Goal: Task Accomplishment & Management: Complete application form

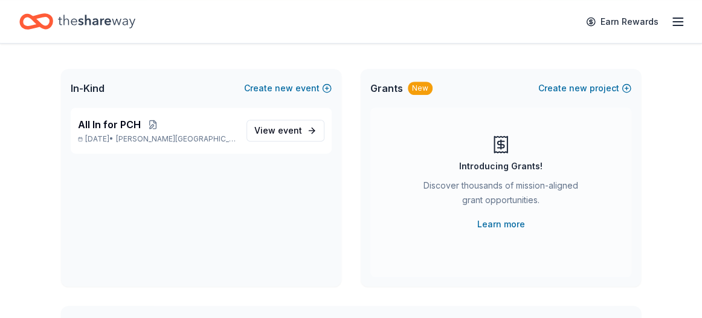
scroll to position [302, 0]
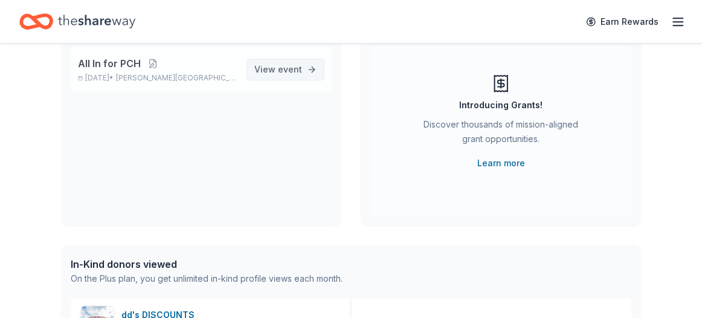
click at [280, 74] on span "event" at bounding box center [290, 69] width 24 height 10
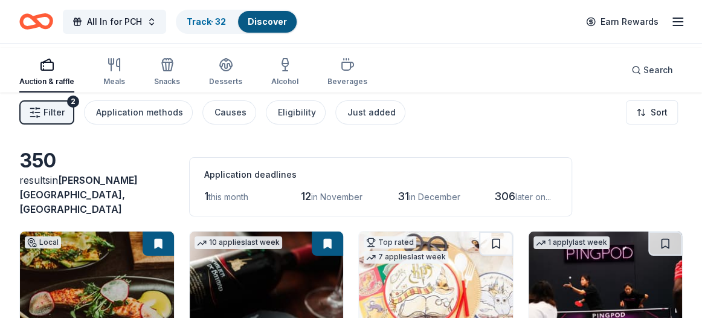
click at [52, 124] on button "Filter 2" at bounding box center [46, 112] width 55 height 24
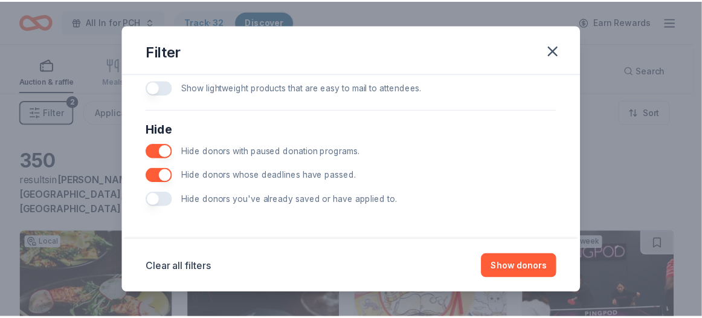
scroll to position [856, 0]
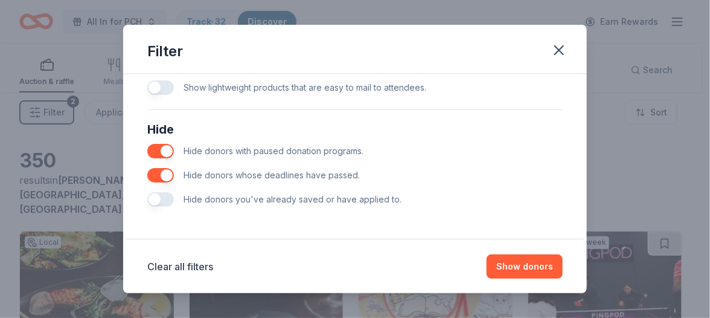
click at [147, 192] on button "button" at bounding box center [160, 199] width 27 height 14
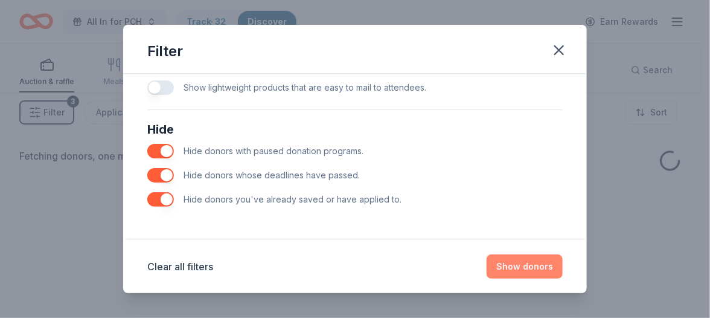
click at [563, 257] on button "Show donors" at bounding box center [525, 266] width 76 height 24
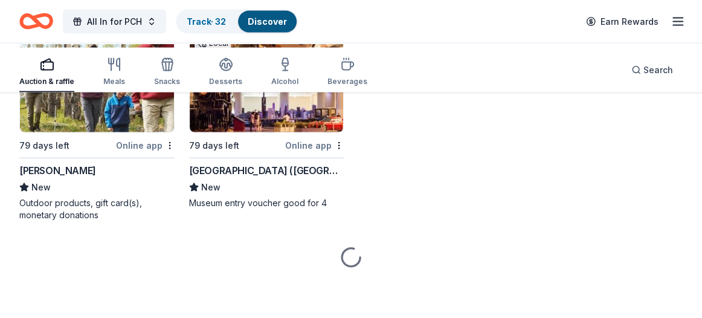
scroll to position [17585, 0]
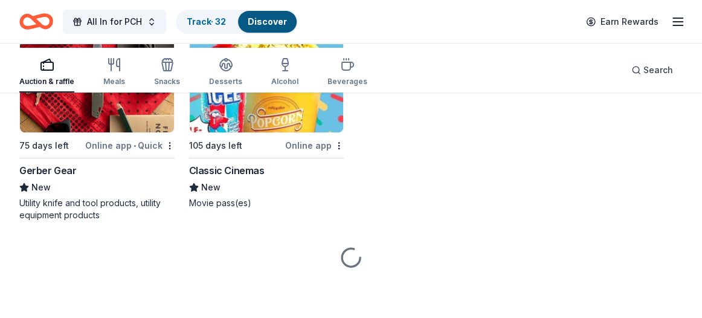
scroll to position [18249, 0]
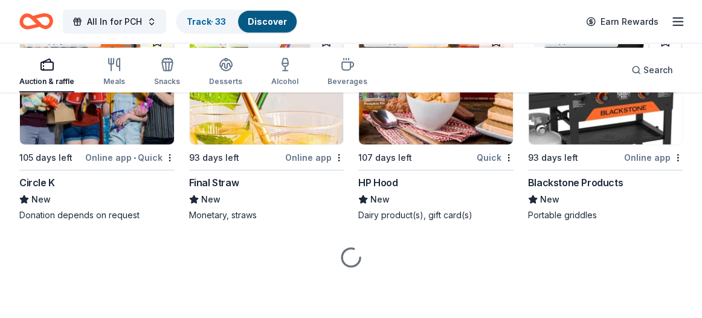
scroll to position [21329, 0]
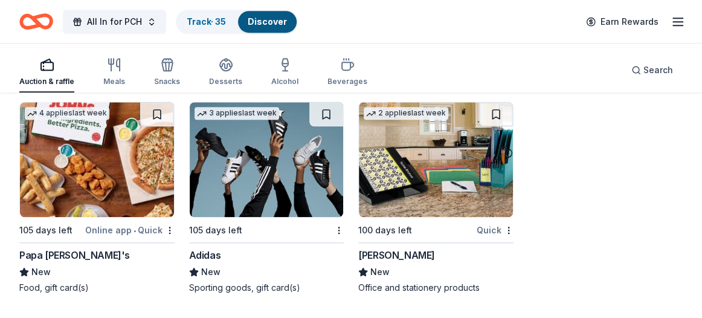
scroll to position [22478, 0]
click at [291, 164] on img at bounding box center [267, 159] width 154 height 115
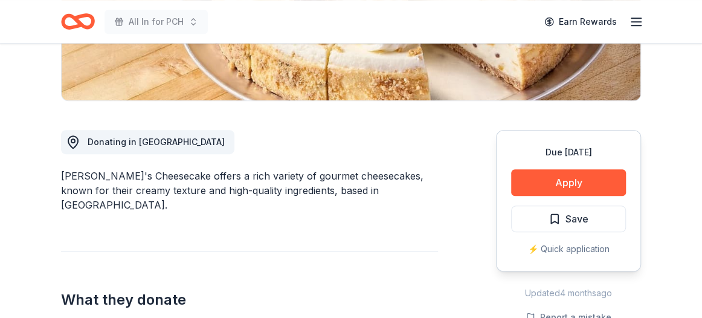
scroll to position [302, 0]
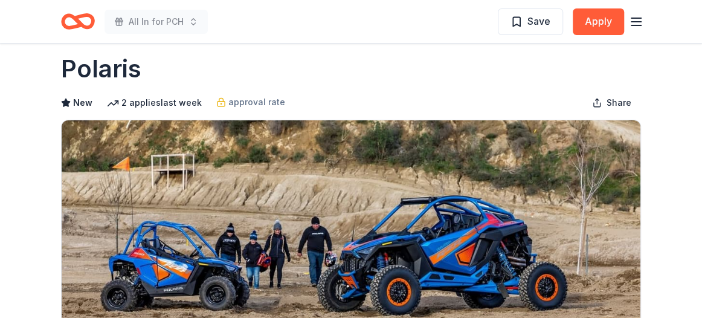
scroll to position [3, 0]
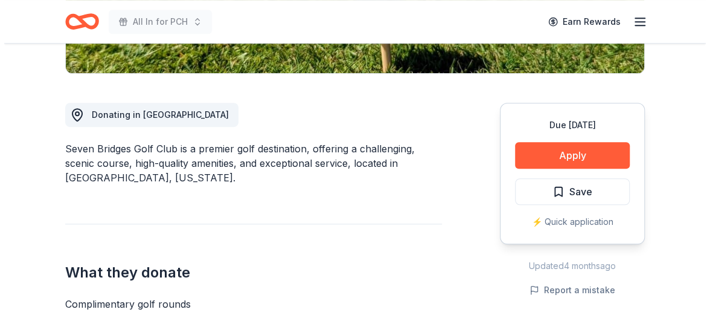
scroll to position [302, 0]
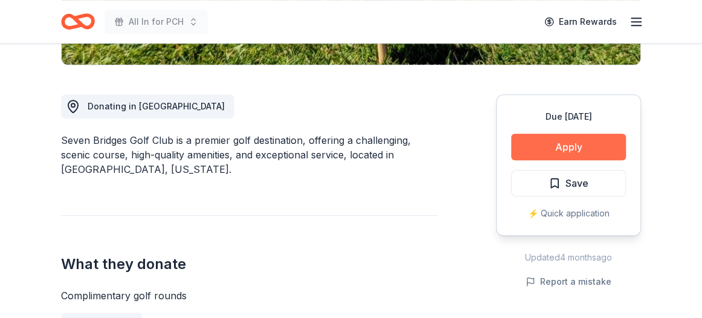
click at [565, 160] on button "Apply" at bounding box center [568, 146] width 115 height 27
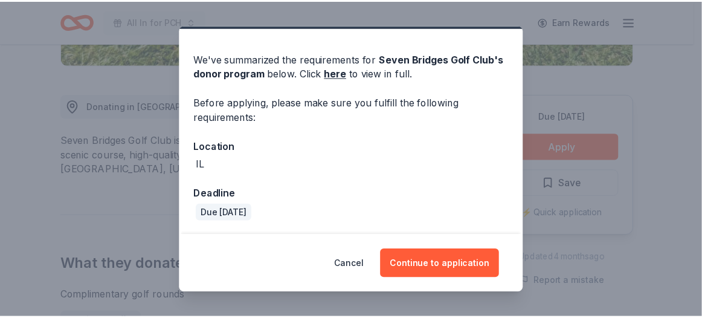
scroll to position [0, 0]
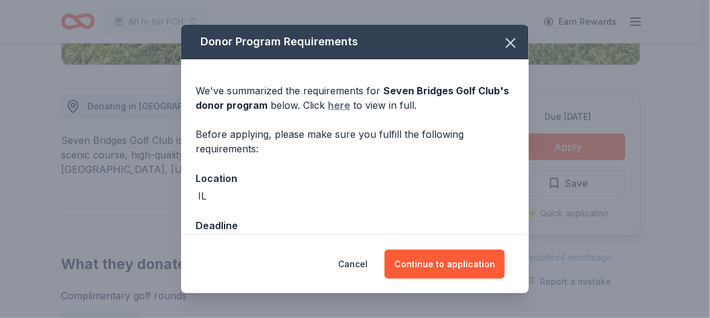
click at [339, 112] on link "here" at bounding box center [339, 105] width 22 height 14
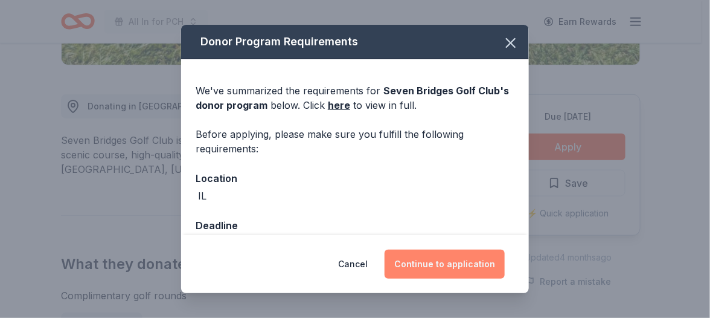
click at [460, 249] on button "Continue to application" at bounding box center [445, 263] width 120 height 29
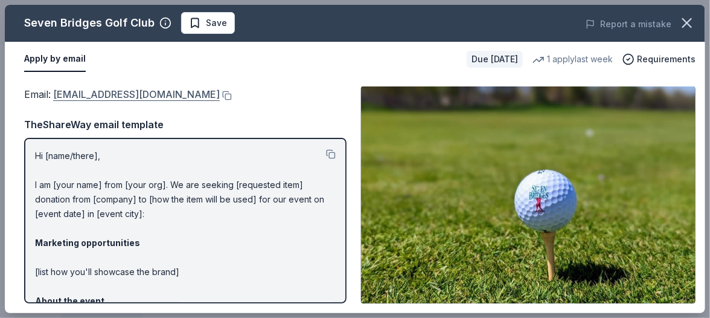
click at [181, 102] on link "nhaines@sevenbridgesgolfclub.com" at bounding box center [136, 94] width 167 height 16
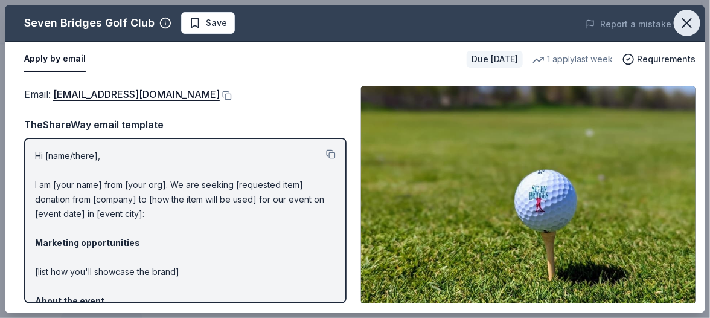
click at [684, 28] on icon "button" at bounding box center [687, 22] width 17 height 17
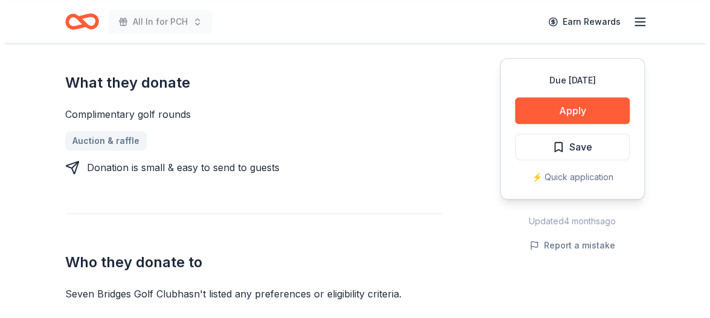
scroll to position [544, 0]
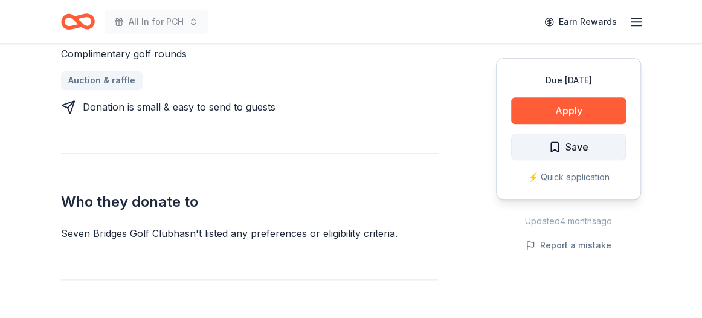
click at [565, 155] on span "Save" at bounding box center [576, 147] width 23 height 16
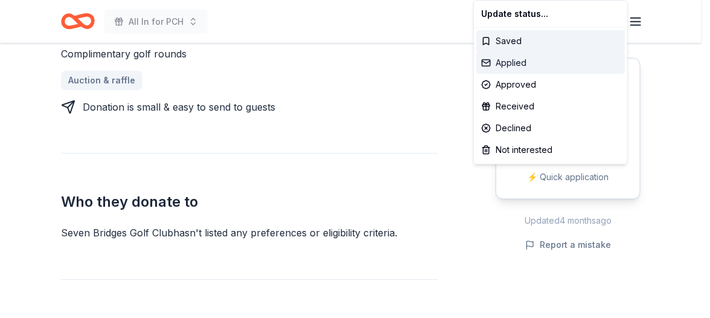
click at [515, 74] on div "Applied" at bounding box center [551, 63] width 149 height 22
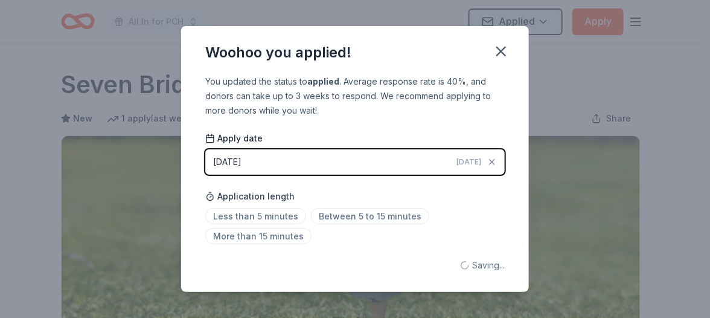
scroll to position [0, 0]
click at [538, 55] on html "All In for PCH Applied Apply Due in 105 days Share Seven Bridges Golf Club New …" at bounding box center [355, 159] width 710 height 318
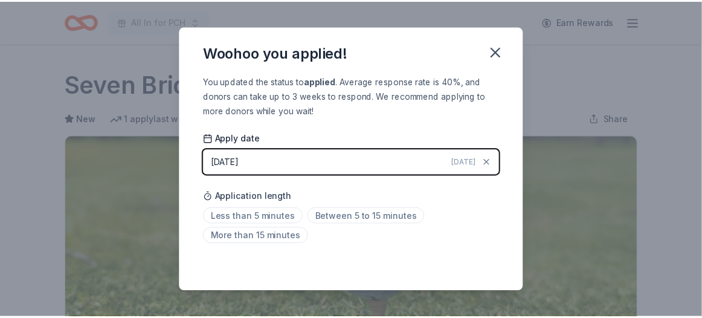
scroll to position [441, 0]
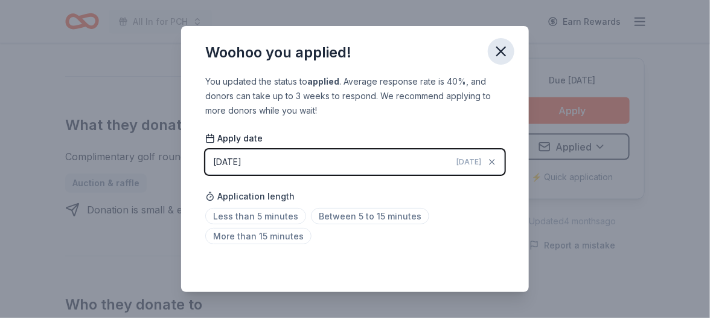
click at [506, 56] on icon "button" at bounding box center [501, 51] width 8 height 8
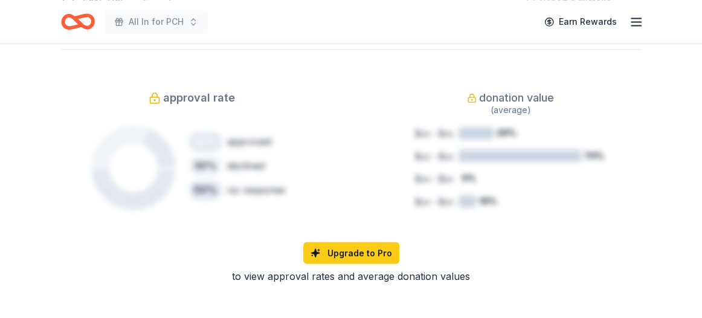
scroll to position [664, 0]
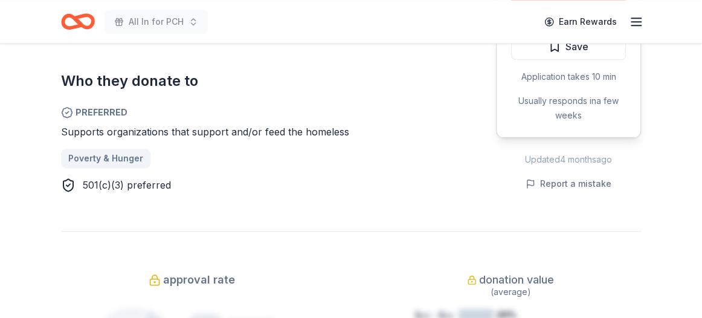
click at [538, 24] on button "Apply" at bounding box center [568, 10] width 115 height 27
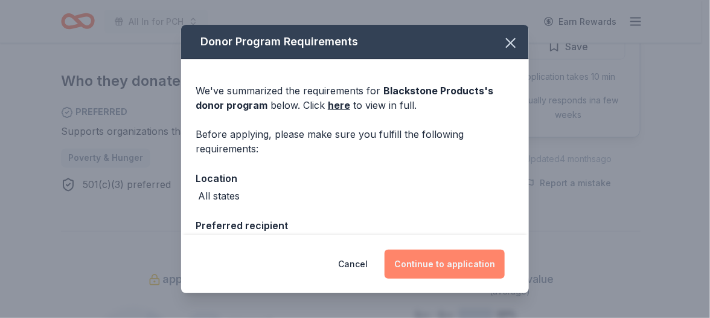
click at [463, 251] on button "Continue to application" at bounding box center [445, 263] width 120 height 29
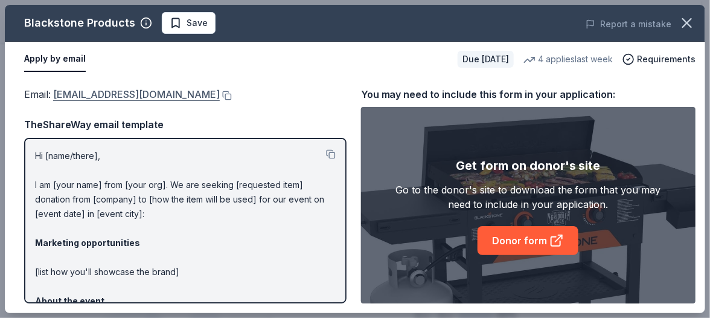
click at [220, 102] on link "donations@blackstoneproducts.com" at bounding box center [136, 94] width 167 height 16
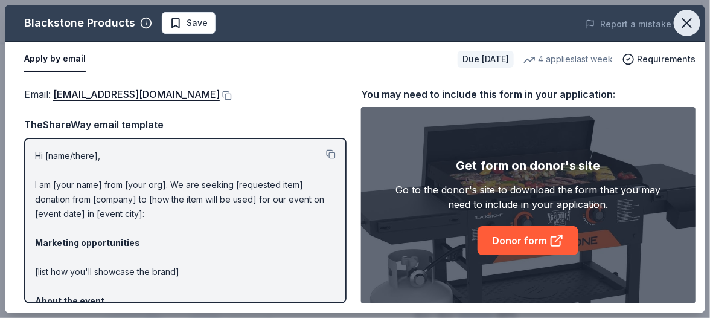
click at [691, 30] on icon "button" at bounding box center [687, 22] width 17 height 17
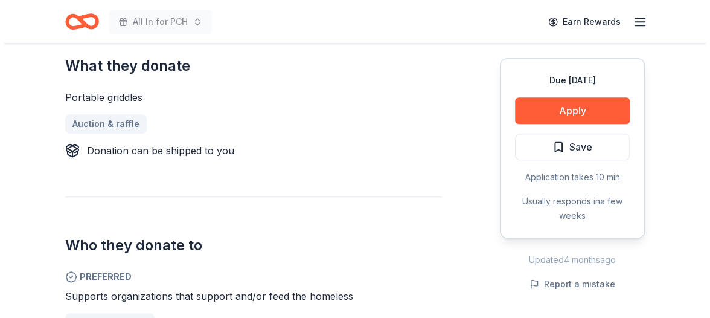
scroll to position [483, 0]
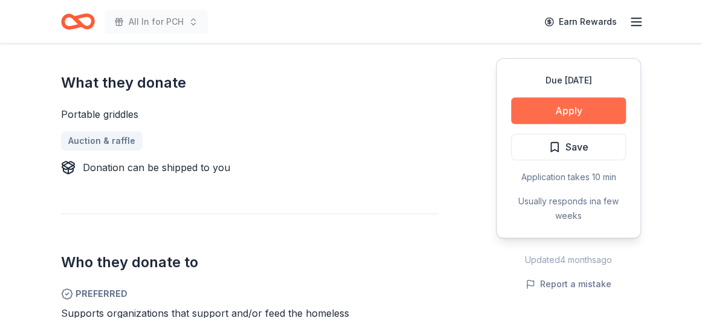
click at [522, 124] on button "Apply" at bounding box center [568, 110] width 115 height 27
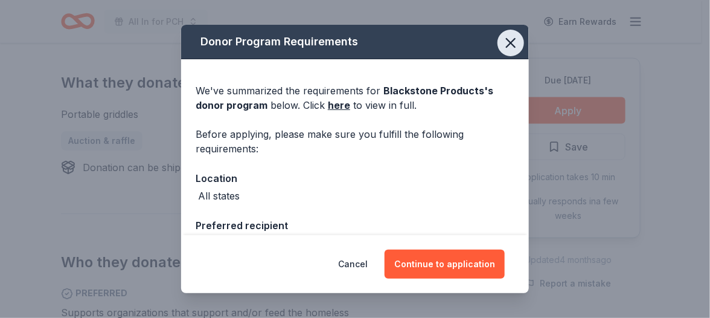
click at [515, 47] on icon "button" at bounding box center [511, 43] width 8 height 8
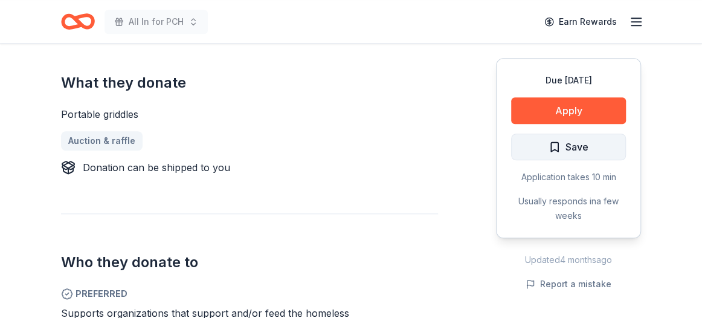
click at [565, 155] on span "Save" at bounding box center [576, 147] width 23 height 16
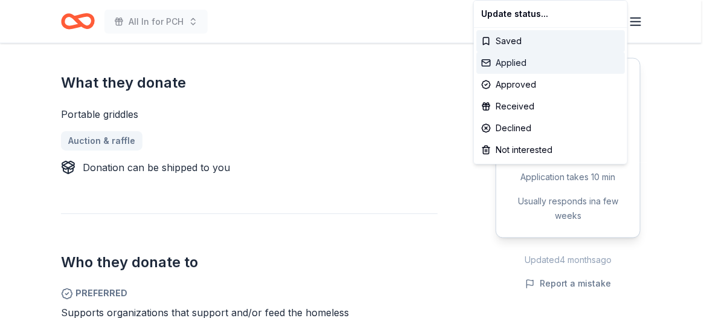
click at [521, 74] on div "Applied" at bounding box center [551, 63] width 149 height 22
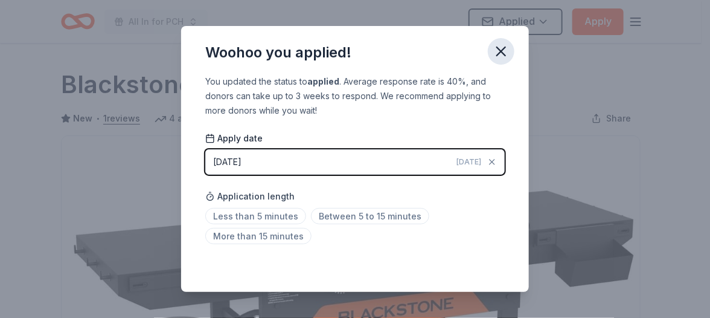
click at [536, 58] on html "All In for PCH Applied Apply Due in 93 days Share Blackstone Products New • 1 r…" at bounding box center [355, 159] width 710 height 318
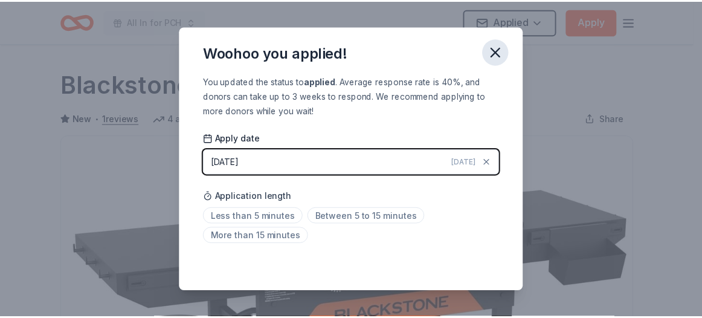
scroll to position [441, 0]
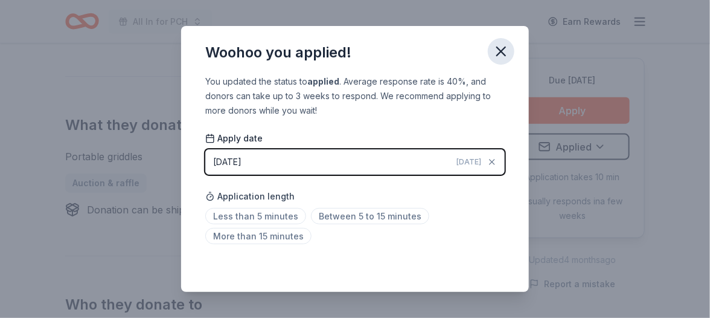
click at [510, 58] on icon "button" at bounding box center [501, 51] width 17 height 17
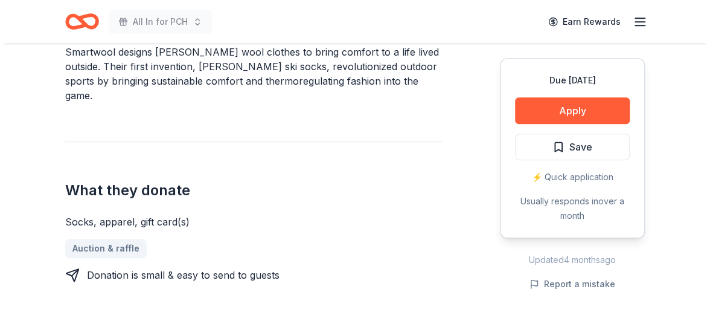
scroll to position [423, 0]
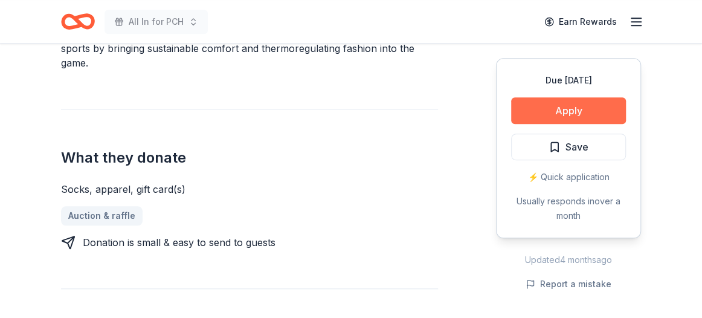
click at [541, 124] on button "Apply" at bounding box center [568, 110] width 115 height 27
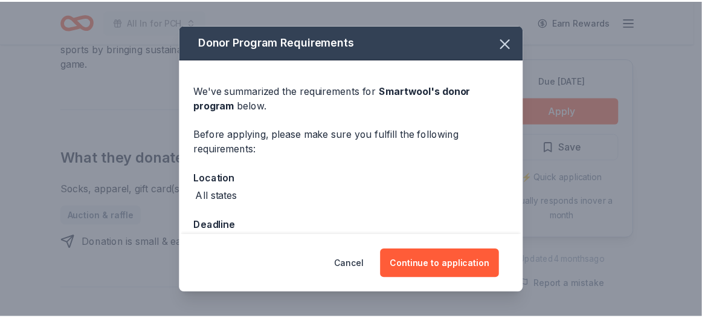
scroll to position [111, 0]
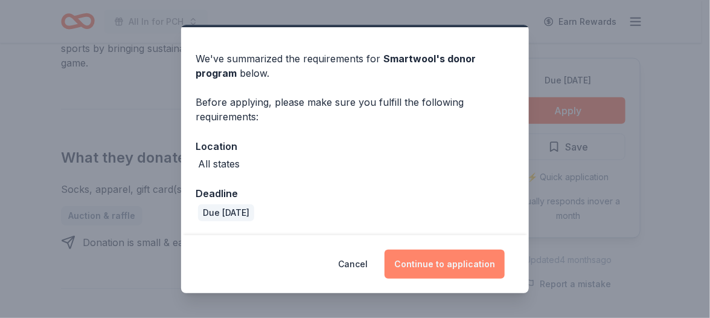
click at [480, 249] on button "Continue to application" at bounding box center [445, 263] width 120 height 29
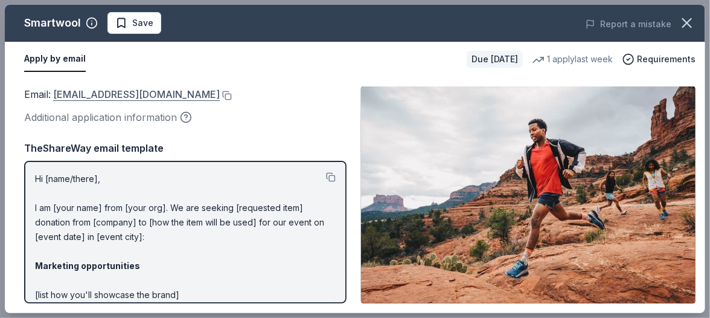
click at [220, 102] on link "customerservice@smartwool.com" at bounding box center [136, 94] width 167 height 16
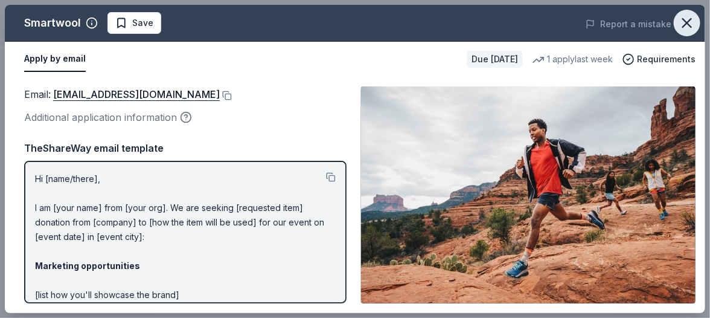
click at [679, 28] on icon "button" at bounding box center [687, 22] width 17 height 17
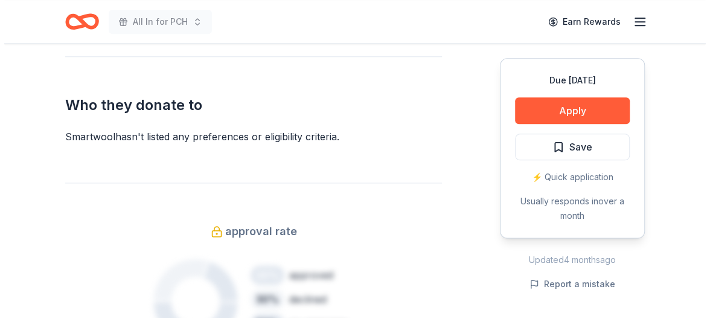
scroll to position [664, 0]
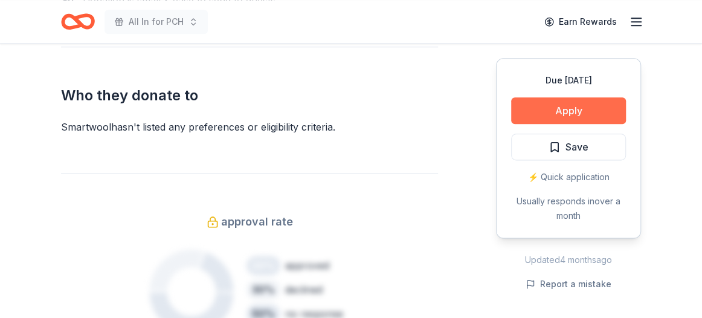
click at [531, 124] on button "Apply" at bounding box center [568, 110] width 115 height 27
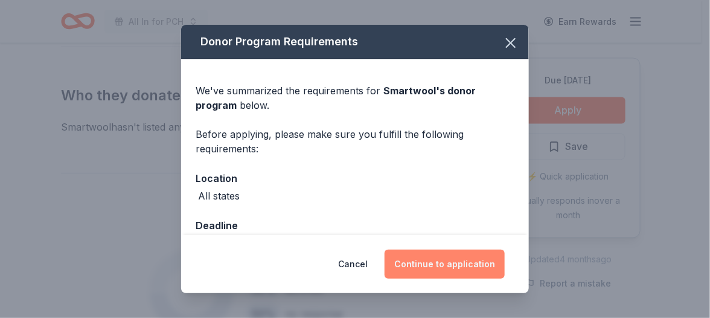
click at [468, 250] on button "Continue to application" at bounding box center [445, 263] width 120 height 29
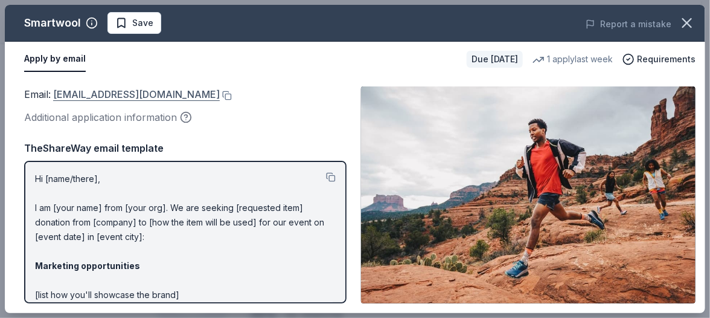
click at [220, 102] on link "customerservice@smartwool.com" at bounding box center [136, 94] width 167 height 16
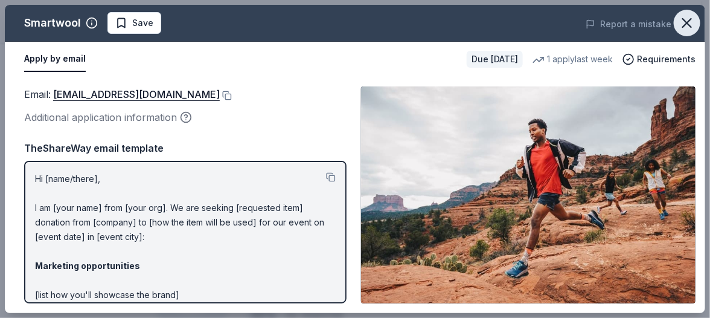
click at [680, 25] on icon "button" at bounding box center [687, 22] width 17 height 17
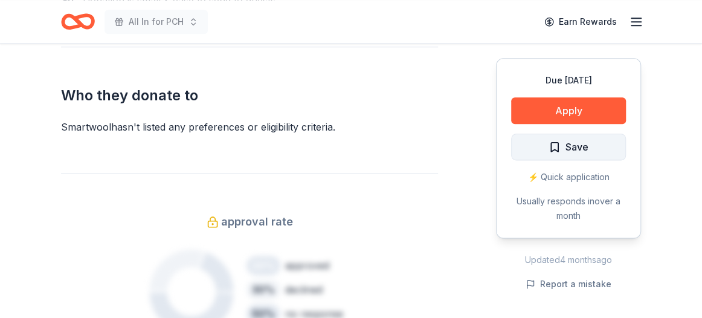
click at [568, 155] on span "Save" at bounding box center [576, 147] width 23 height 16
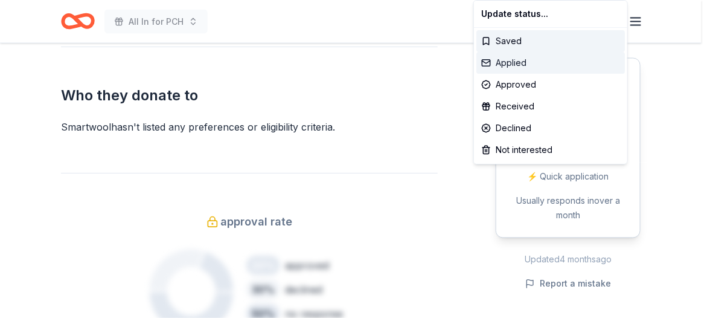
click at [524, 73] on div "Applied" at bounding box center [551, 63] width 149 height 22
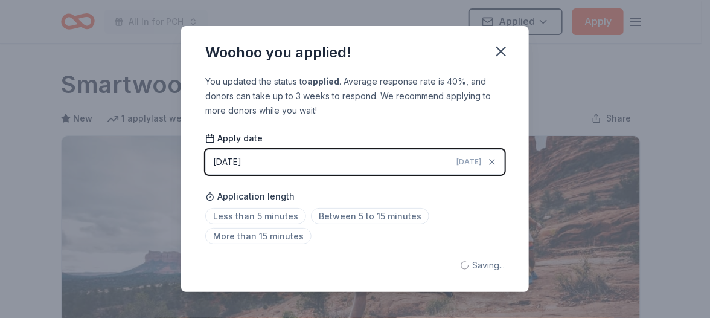
scroll to position [0, 0]
click at [538, 56] on html "All In for PCH Applied Apply Due in 105 days Share Smartwool New 1 apply last w…" at bounding box center [355, 159] width 710 height 318
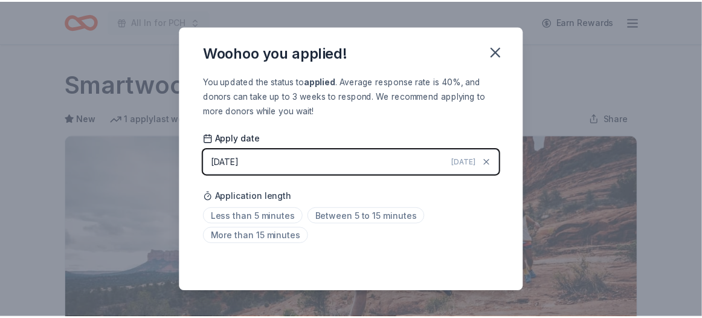
scroll to position [441, 0]
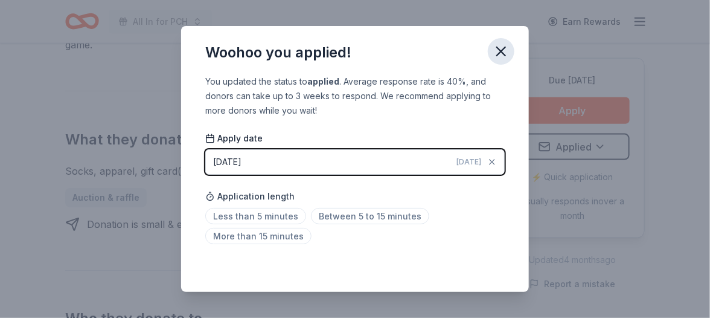
click at [510, 60] on icon "button" at bounding box center [501, 51] width 17 height 17
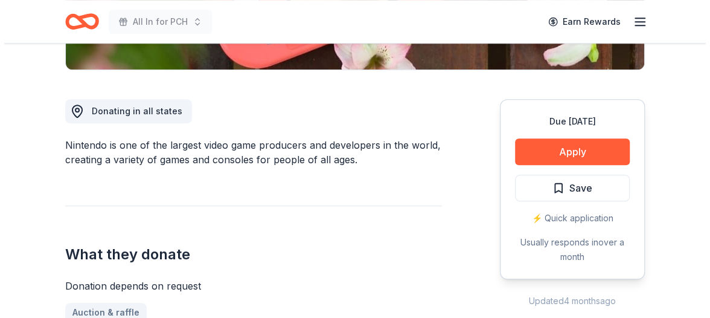
scroll to position [302, 0]
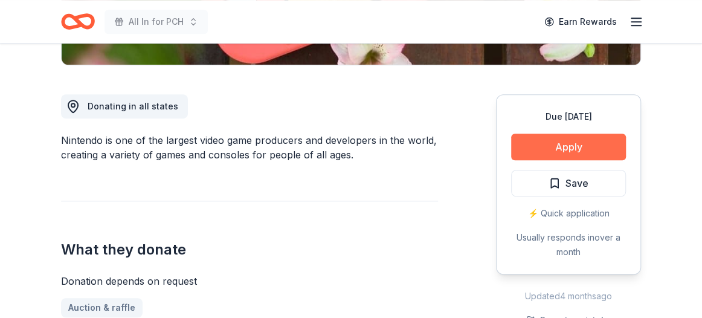
click at [521, 160] on button "Apply" at bounding box center [568, 146] width 115 height 27
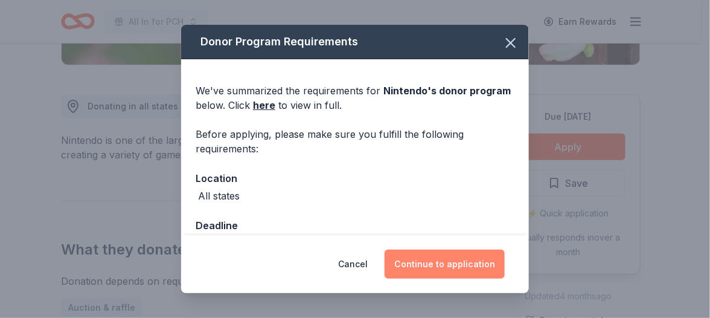
click at [443, 249] on button "Continue to application" at bounding box center [445, 263] width 120 height 29
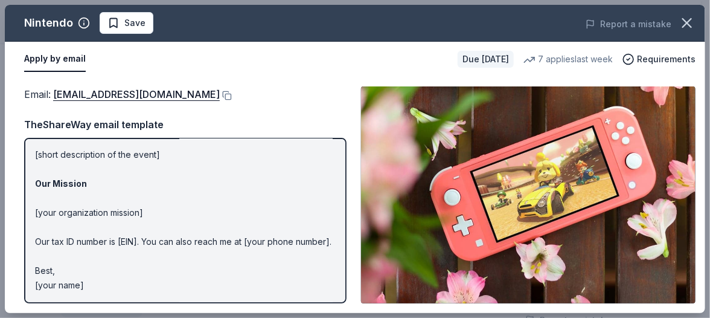
scroll to position [0, 0]
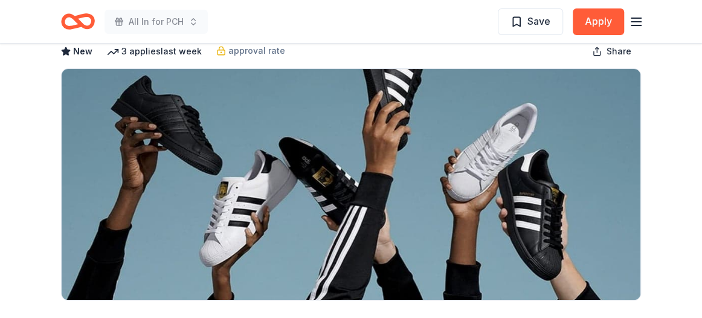
scroll to position [3, 0]
